Goal: Information Seeking & Learning: Check status

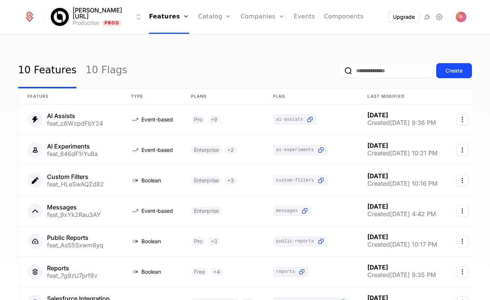
click at [251, 18] on link "Companies" at bounding box center [263, 17] width 44 height 34
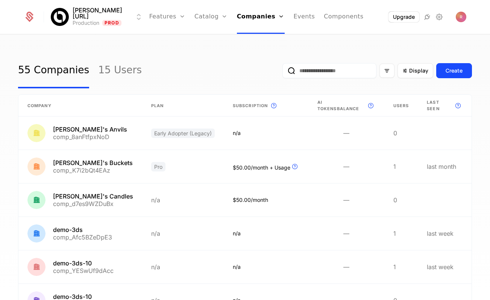
click at [351, 70] on input "email" at bounding box center [329, 70] width 94 height 15
click at [282, 72] on button "submit" at bounding box center [282, 72] width 0 height 0
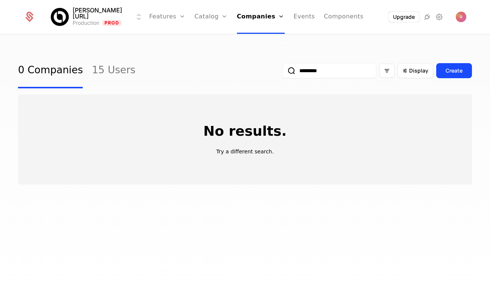
type input "*********"
click at [282, 72] on button "submit" at bounding box center [282, 72] width 0 height 0
click at [41, 71] on link "0 Companies" at bounding box center [50, 70] width 65 height 35
click at [108, 75] on link "15 Users" at bounding box center [114, 70] width 44 height 35
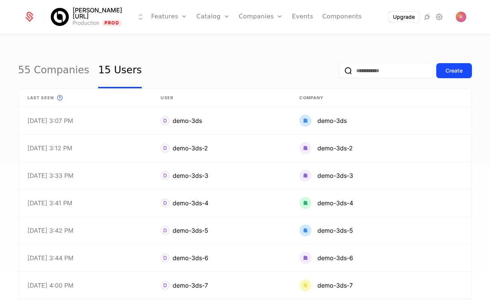
click at [46, 75] on link "55 Companies" at bounding box center [53, 70] width 71 height 35
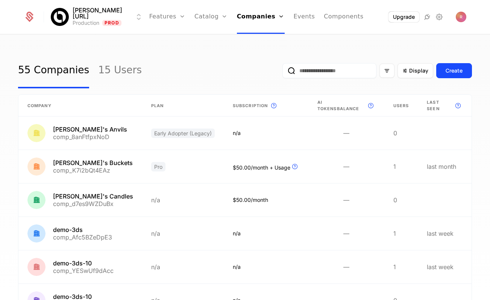
click at [482, 15] on div "Billy.ai Production Prod Features Features Flags Catalog Plans Add Ons Credits …" at bounding box center [245, 17] width 490 height 34
click at [469, 15] on div "Billy.ai Production Prod Features Features Flags Catalog Plans Add Ons Credits …" at bounding box center [245, 17] width 460 height 34
click at [463, 17] on img "Open user button" at bounding box center [461, 17] width 11 height 11
click at [246, 57] on div "55 Companies 15 Users Display Create" at bounding box center [245, 70] width 454 height 35
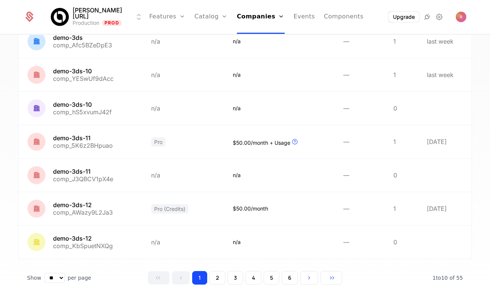
scroll to position [199, 0]
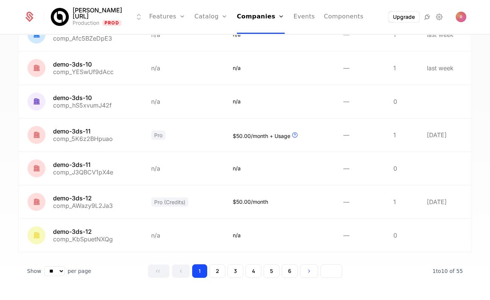
click at [337, 267] on button "Go to last page" at bounding box center [331, 271] width 22 height 14
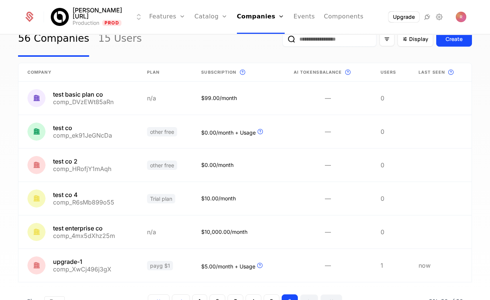
scroll to position [65, 0]
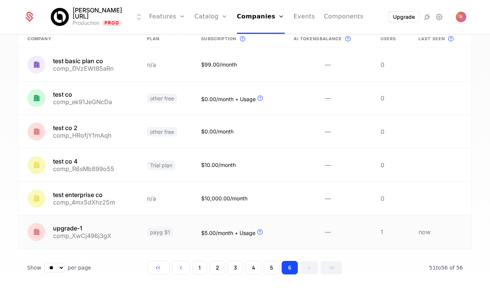
click at [126, 228] on link at bounding box center [78, 231] width 120 height 33
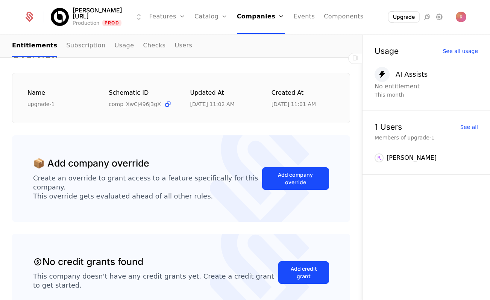
scroll to position [5, 0]
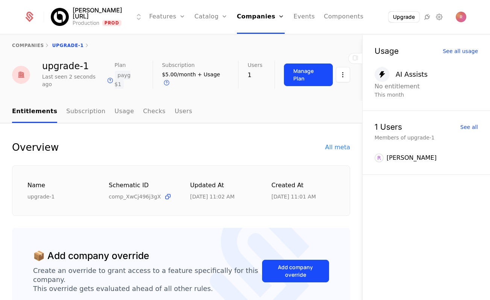
click at [73, 105] on link "Subscription" at bounding box center [85, 112] width 39 height 22
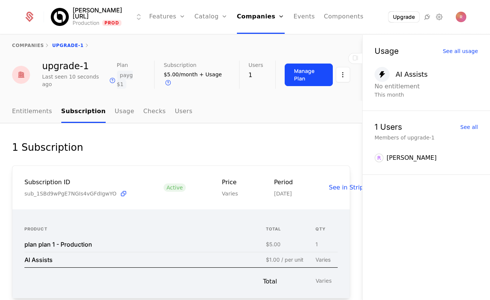
click at [115, 106] on link "Usage" at bounding box center [125, 112] width 20 height 22
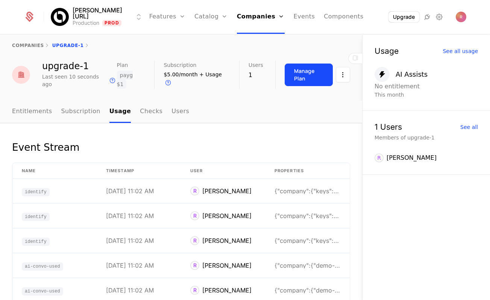
click at [45, 108] on link "Entitlements" at bounding box center [32, 112] width 40 height 22
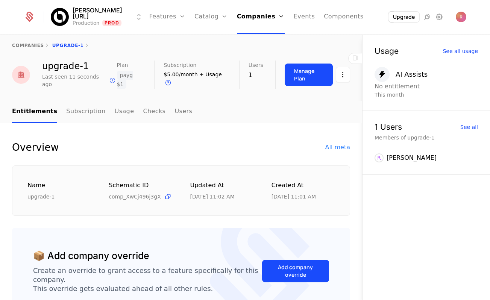
click at [129, 101] on ul "Entitlements Subscription Usage Checks Users" at bounding box center [102, 112] width 180 height 22
click at [115, 103] on link "Usage" at bounding box center [125, 112] width 20 height 22
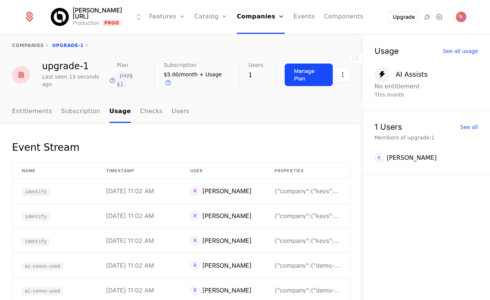
click at [37, 113] on link "Entitlements" at bounding box center [32, 112] width 40 height 22
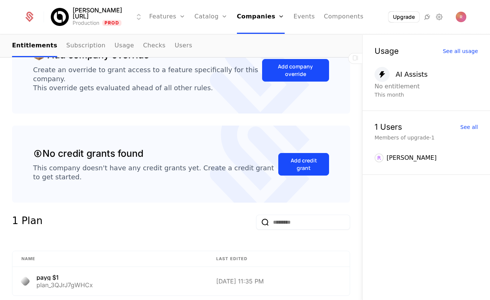
scroll to position [355, 0]
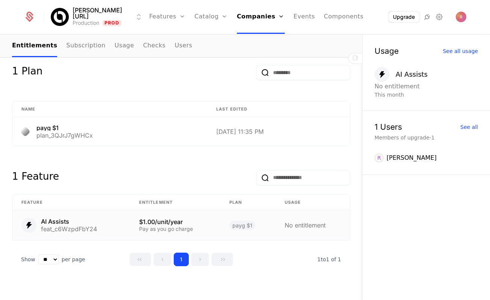
click at [54, 218] on div "AI Assists" at bounding box center [69, 221] width 56 height 6
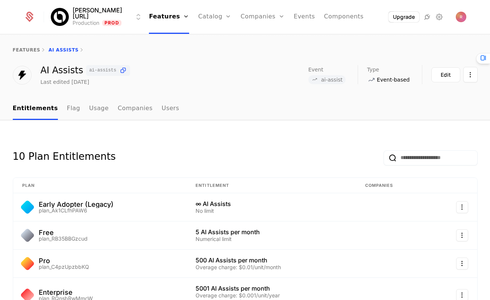
click at [119, 71] on icon at bounding box center [123, 71] width 8 height 8
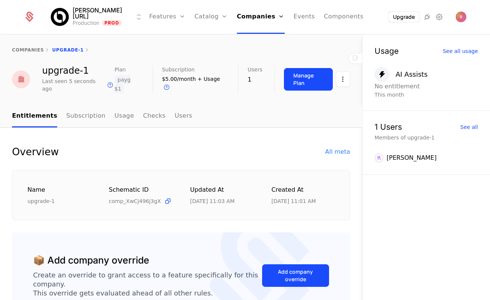
click at [115, 109] on link "Usage" at bounding box center [125, 116] width 20 height 22
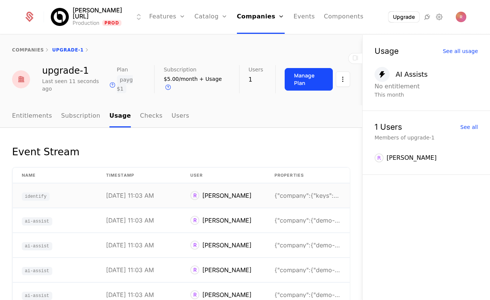
scroll to position [93, 0]
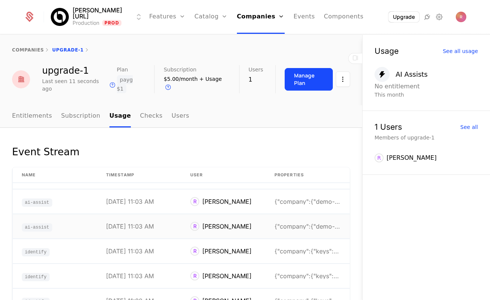
click at [148, 223] on div "[DATE] 11:03 AM" at bounding box center [130, 226] width 48 height 6
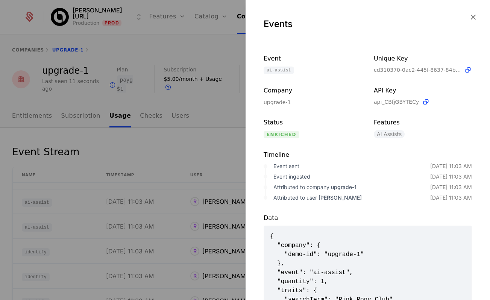
click at [124, 133] on div at bounding box center [245, 150] width 490 height 300
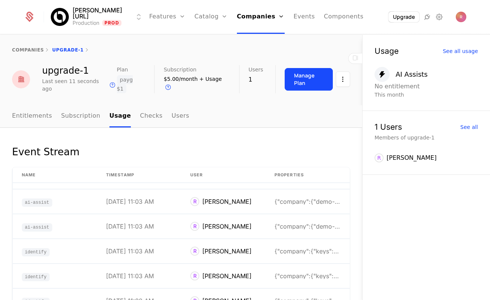
click at [43, 114] on link "Entitlements" at bounding box center [32, 116] width 40 height 22
